Goal: Information Seeking & Learning: Compare options

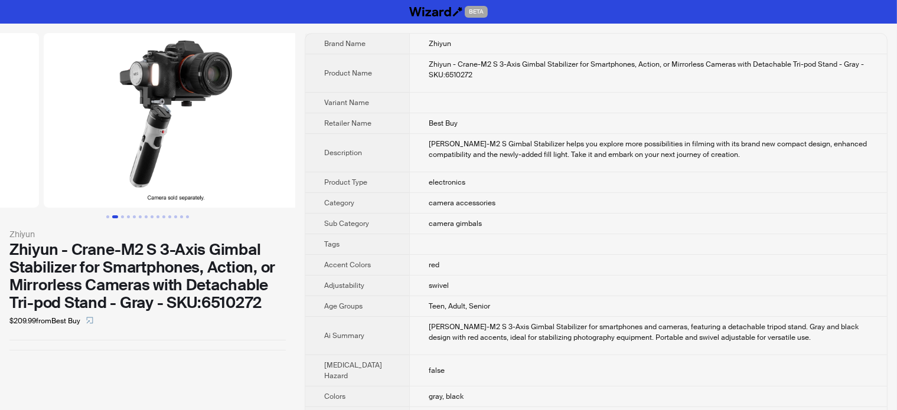
drag, startPoint x: 191, startPoint y: 170, endPoint x: 30, endPoint y: 141, distance: 163.1
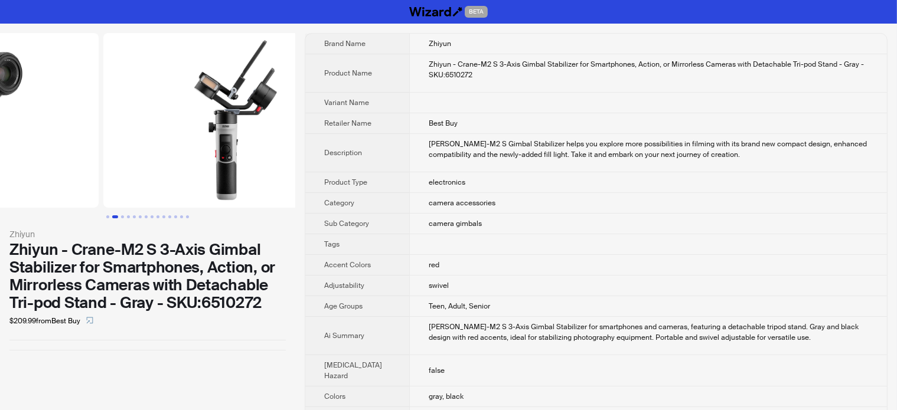
drag, startPoint x: 92, startPoint y: 142, endPoint x: 17, endPoint y: 134, distance: 75.9
click at [17, 134] on ul at bounding box center [147, 120] width 295 height 175
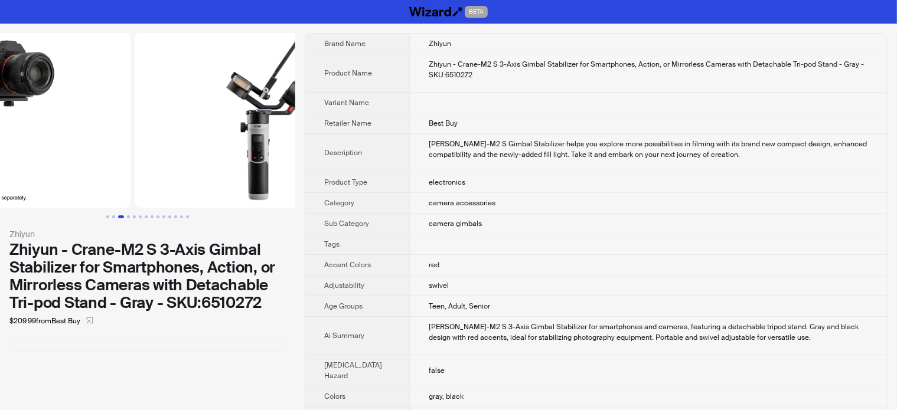
scroll to position [0, 538]
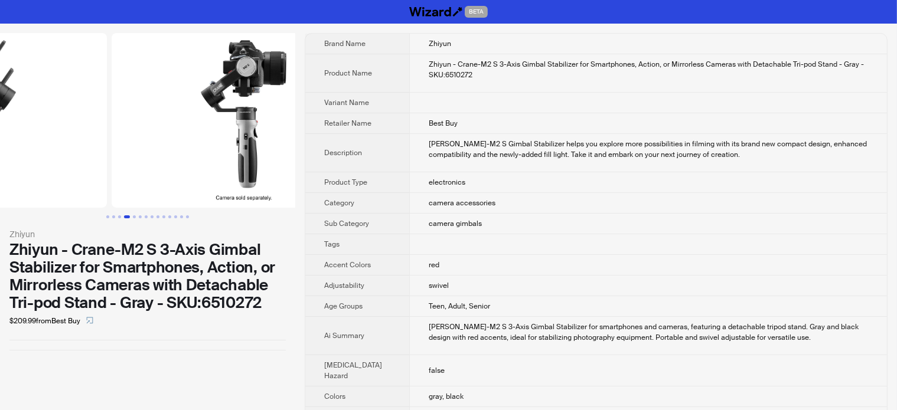
drag, startPoint x: 185, startPoint y: 155, endPoint x: 52, endPoint y: 146, distance: 133.1
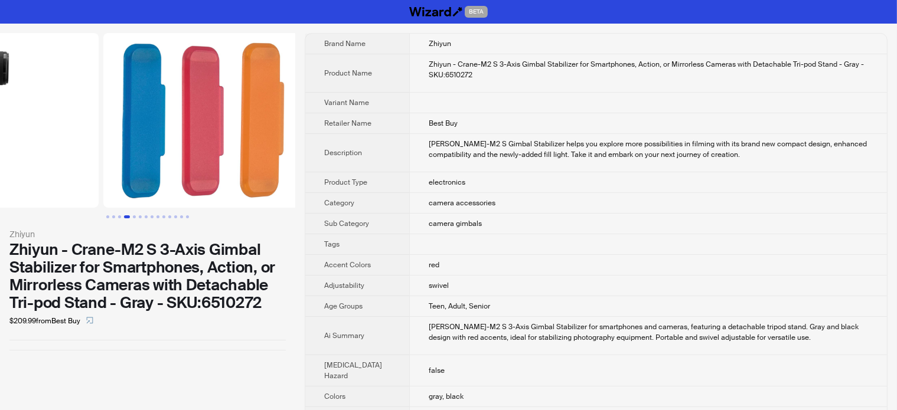
drag, startPoint x: 187, startPoint y: 136, endPoint x: 59, endPoint y: 137, distance: 127.5
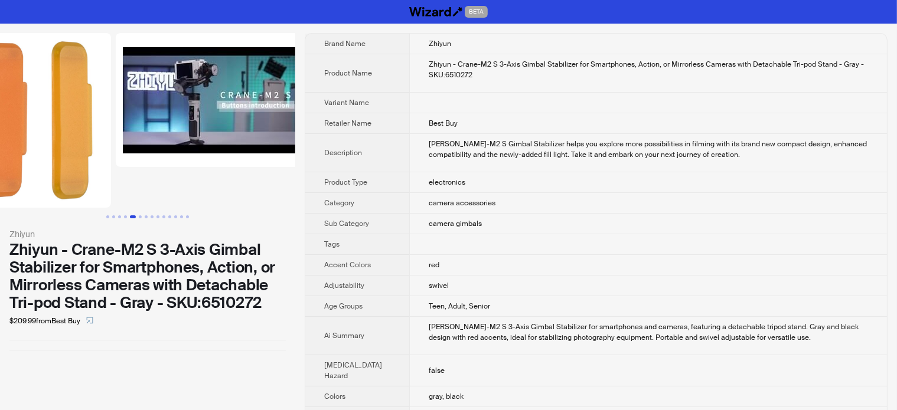
drag, startPoint x: 189, startPoint y: 133, endPoint x: 60, endPoint y: 145, distance: 129.8
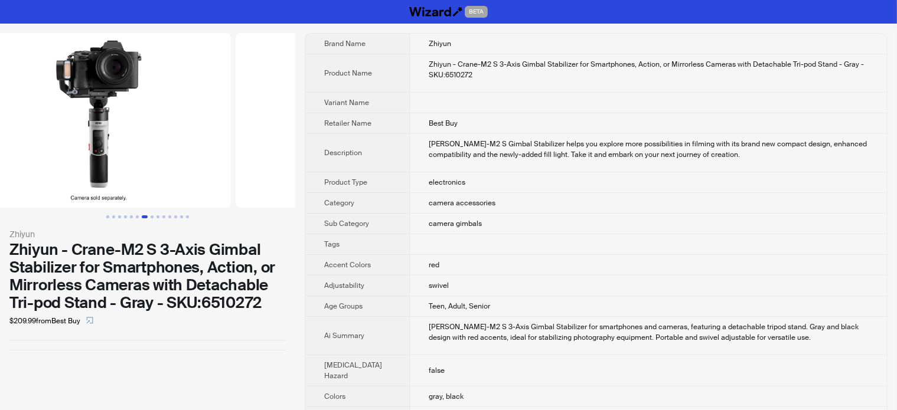
drag, startPoint x: 192, startPoint y: 136, endPoint x: 0, endPoint y: 148, distance: 192.2
click at [0, 148] on ul at bounding box center [147, 120] width 295 height 175
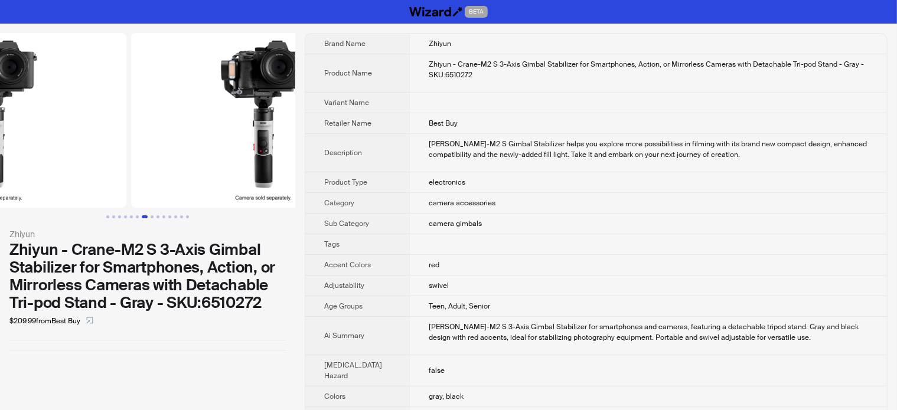
drag, startPoint x: 190, startPoint y: 135, endPoint x: 28, endPoint y: 158, distance: 163.3
click at [28, 158] on ul at bounding box center [147, 120] width 295 height 175
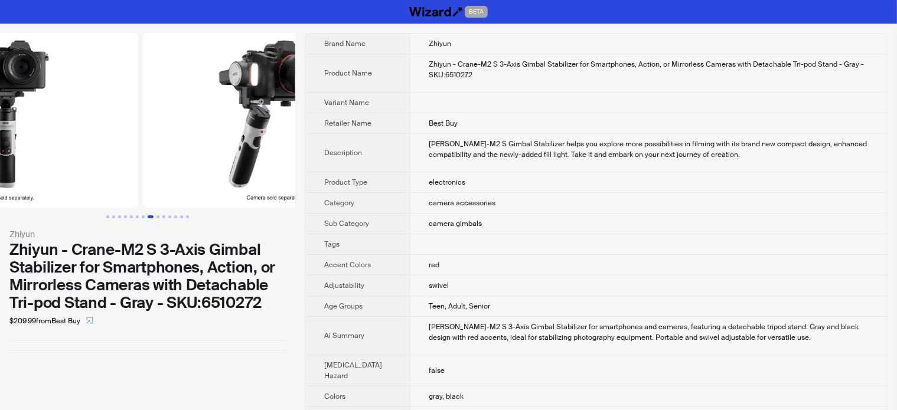
drag, startPoint x: 166, startPoint y: 143, endPoint x: 39, endPoint y: 140, distance: 127.5
click at [40, 138] on img at bounding box center [6, 120] width 264 height 175
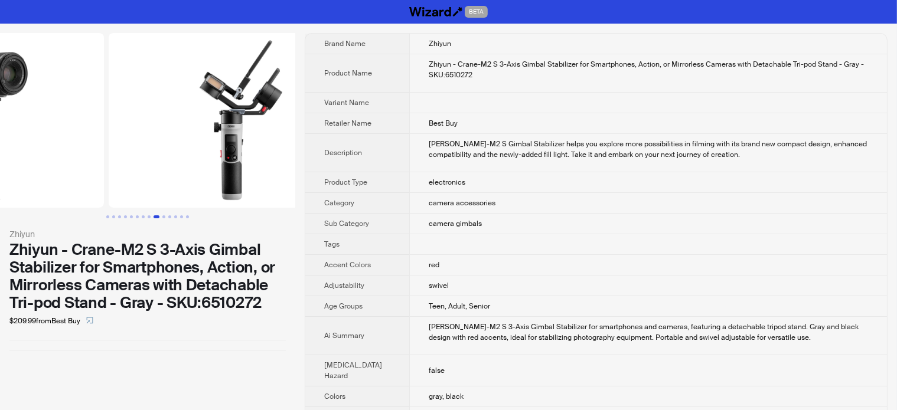
drag, startPoint x: 195, startPoint y: 130, endPoint x: 77, endPoint y: 142, distance: 118.6
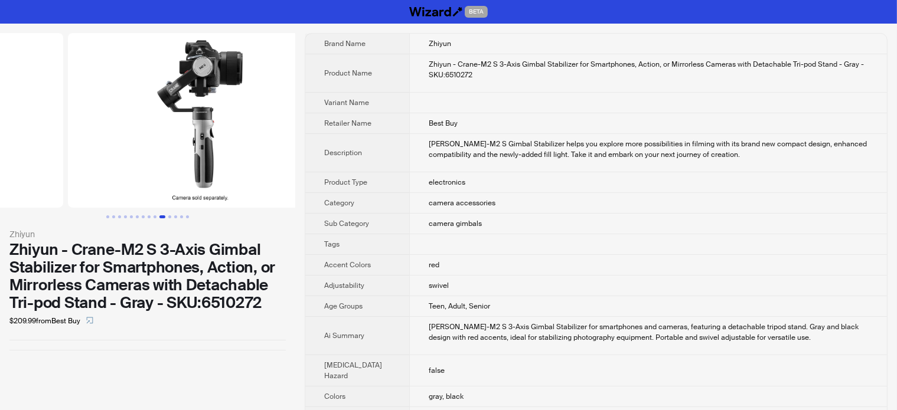
drag, startPoint x: 231, startPoint y: 152, endPoint x: 92, endPoint y: 153, distance: 139.3
click at [92, 153] on ul at bounding box center [147, 120] width 295 height 175
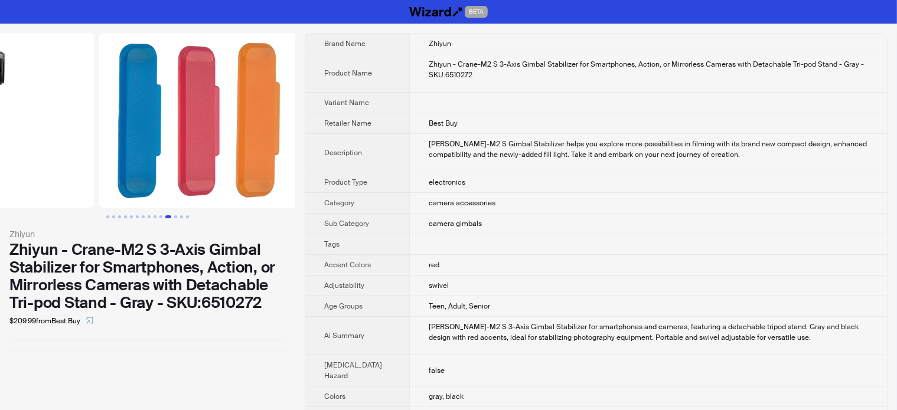
drag, startPoint x: 221, startPoint y: 139, endPoint x: 103, endPoint y: 145, distance: 118.2
click at [103, 145] on ul at bounding box center [147, 120] width 295 height 175
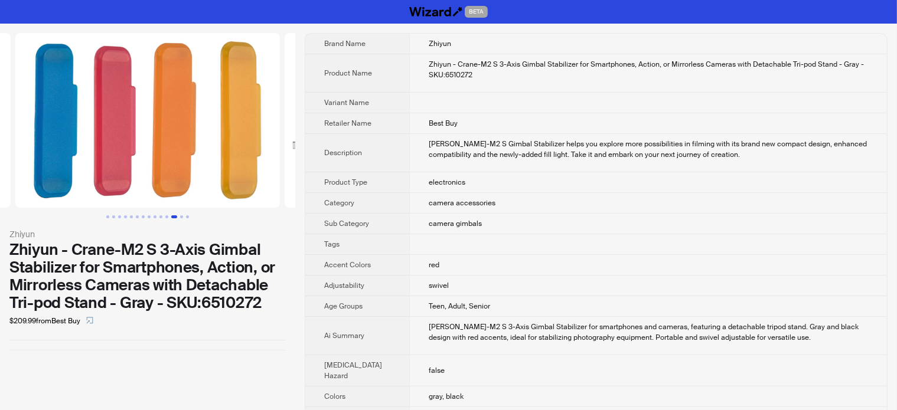
scroll to position [0, 3169]
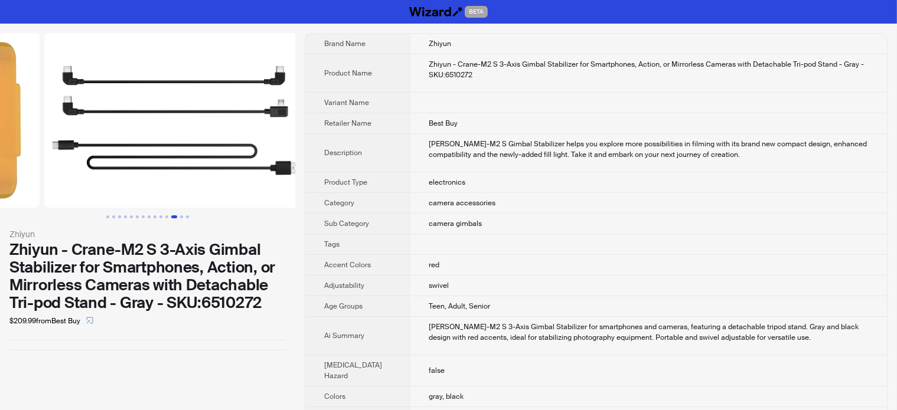
drag, startPoint x: 106, startPoint y: 144, endPoint x: 73, endPoint y: 150, distance: 34.2
click at [73, 150] on ul at bounding box center [147, 120] width 295 height 175
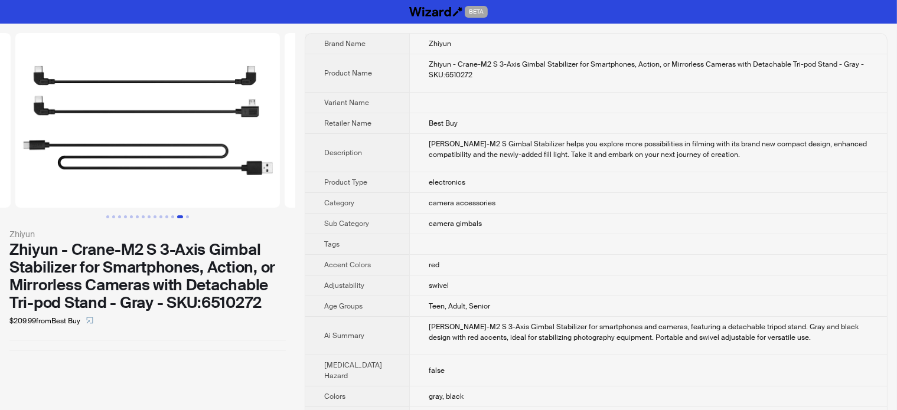
click at [128, 257] on div "Zhiyun - Crane-M2 S 3-Axis Gimbal Stabilizer for Smartphones, Action, or Mirror…" at bounding box center [147, 276] width 276 height 71
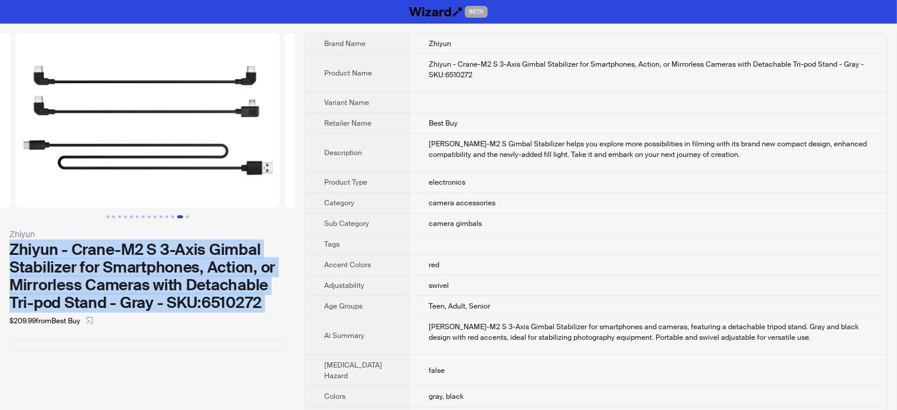
click at [128, 257] on div "Zhiyun - Crane-M2 S 3-Axis Gimbal Stabilizer for Smartphones, Action, or Mirror…" at bounding box center [147, 276] width 276 height 71
copy div "Zhiyun - Crane-M2 S 3-Axis Gimbal Stabilizer for Smartphones, Action, or Mirror…"
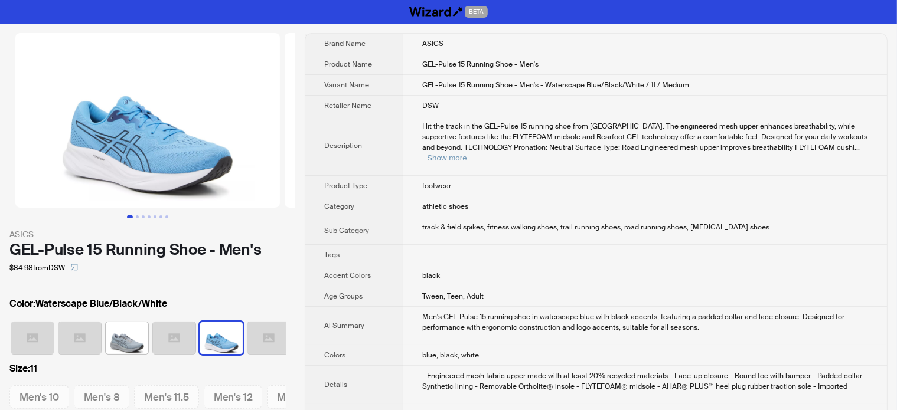
scroll to position [0, 7]
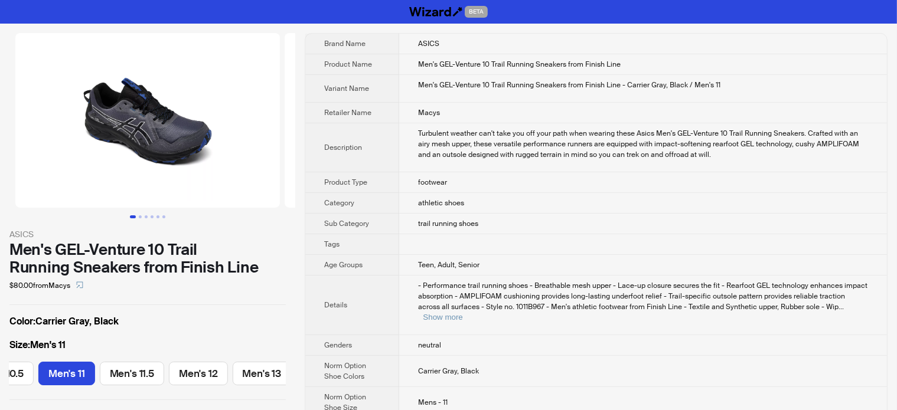
scroll to position [0, 435]
